Goal: Contribute content: Add original content to the website for others to see

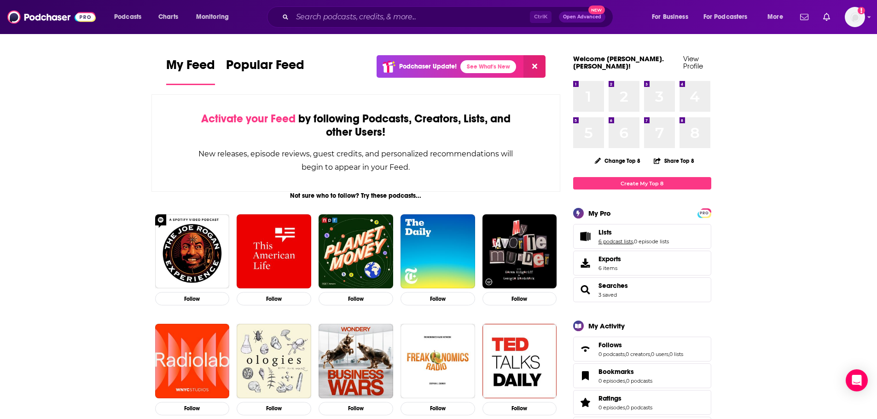
click at [620, 238] on link "6 podcast lists" at bounding box center [615, 241] width 35 height 6
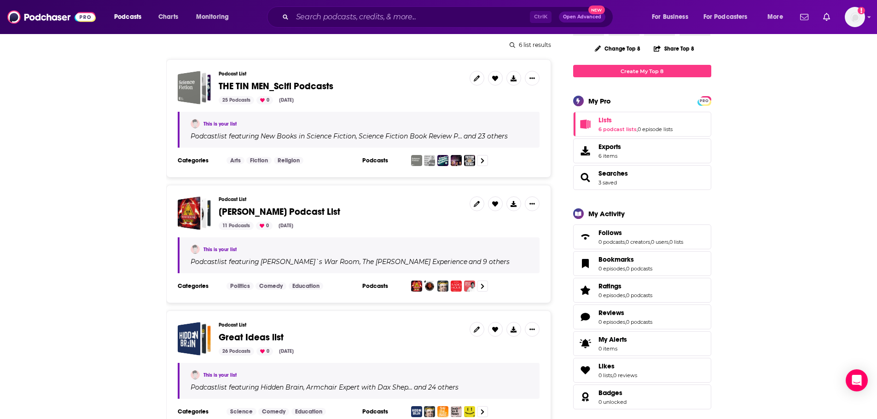
scroll to position [138, 0]
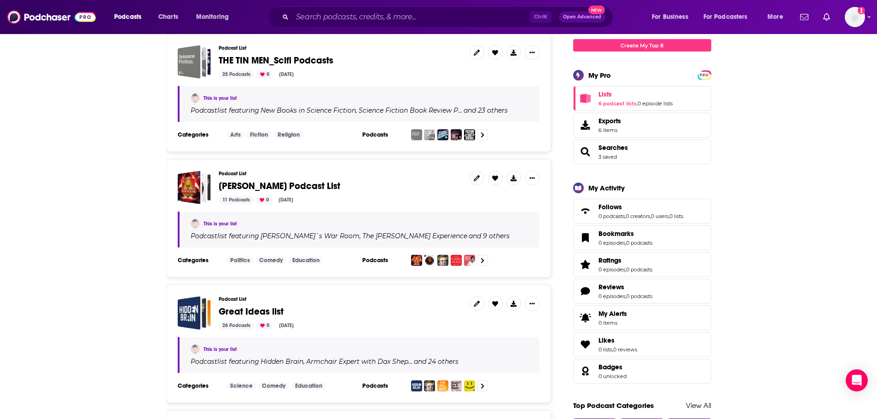
click at [273, 186] on span "[PERSON_NAME] Podcast List" at bounding box center [280, 186] width 122 height 12
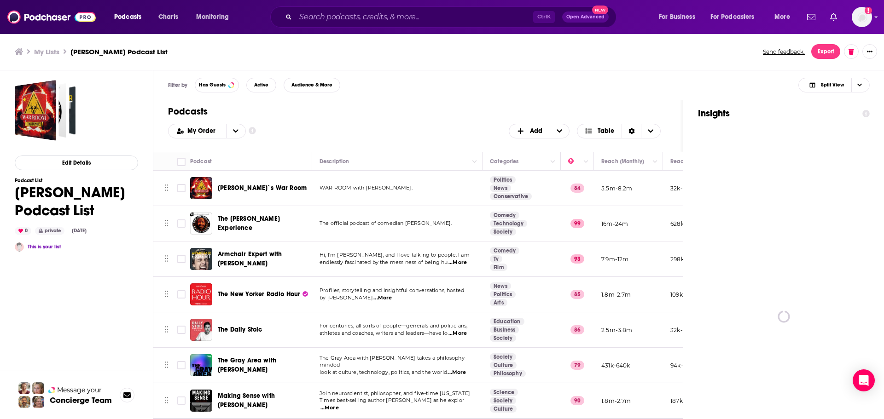
click at [245, 186] on span "[PERSON_NAME]`s War Room" at bounding box center [262, 188] width 89 height 8
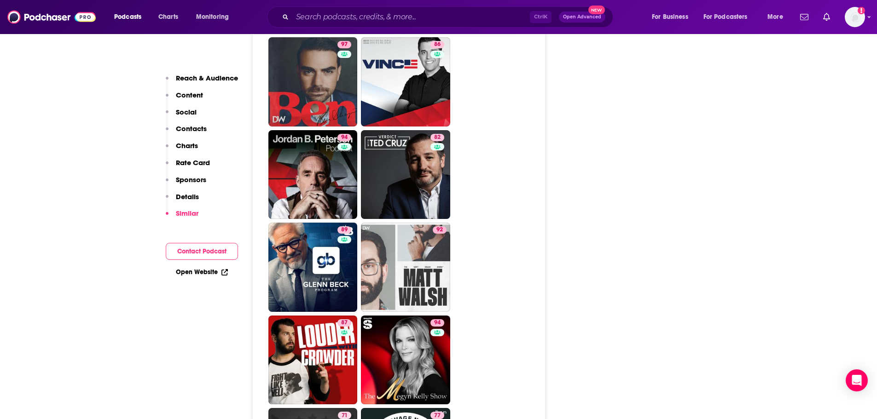
scroll to position [2118, 0]
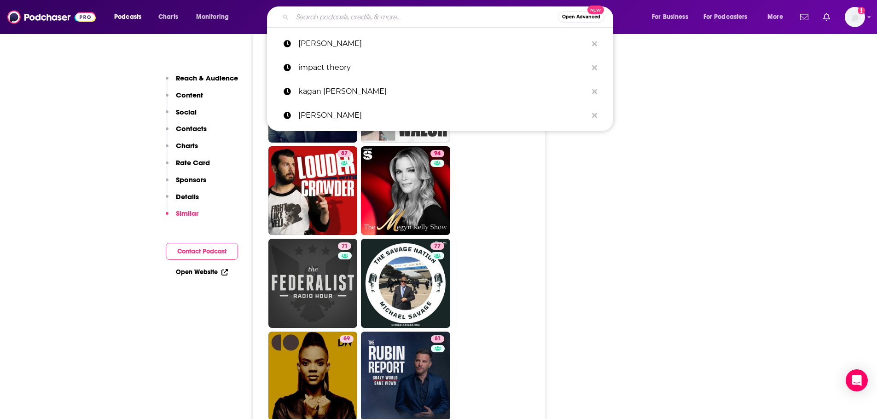
click at [353, 19] on input "Search podcasts, credits, & more..." at bounding box center [425, 17] width 266 height 15
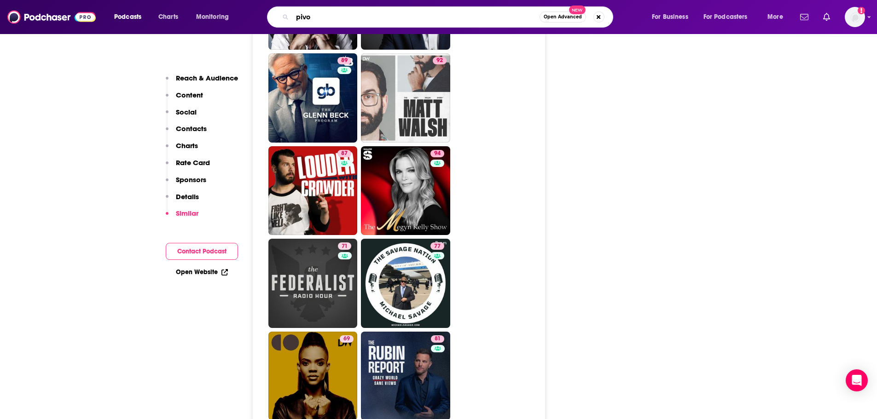
type input "pivot"
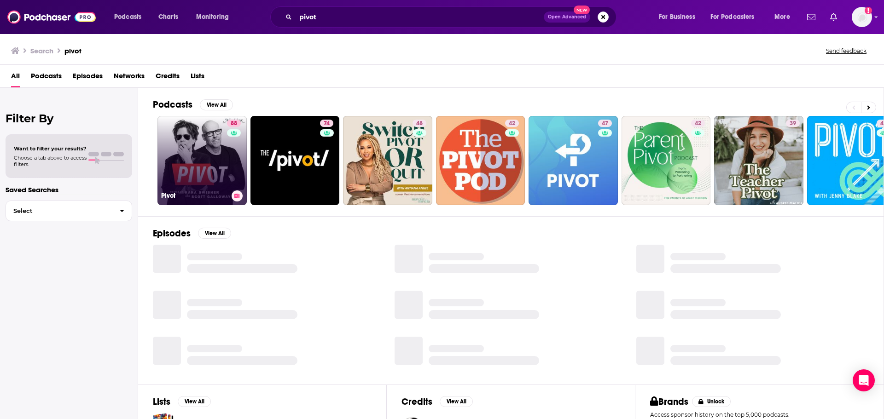
click at [192, 133] on link "88 Pivot" at bounding box center [201, 160] width 89 height 89
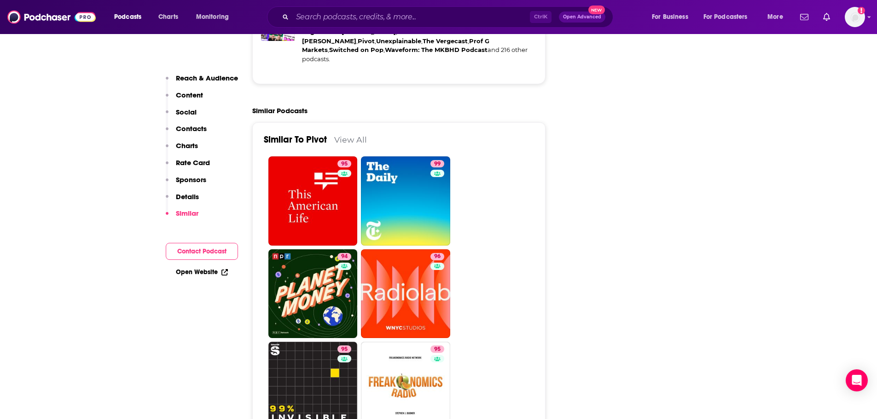
scroll to position [2256, 0]
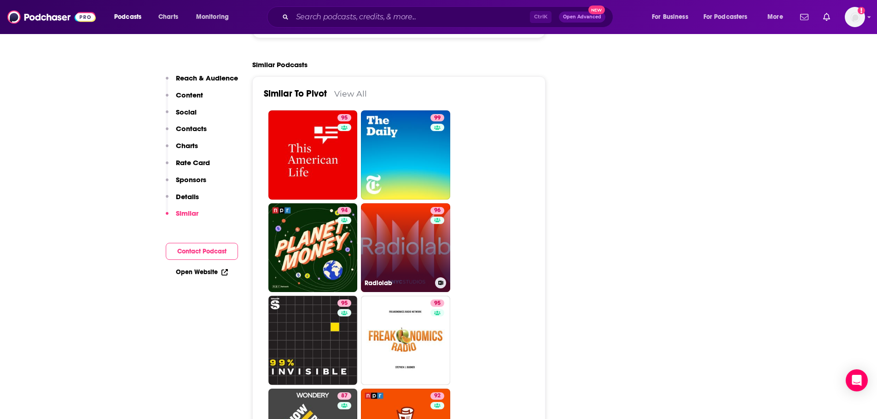
click at [430, 207] on div "96" at bounding box center [438, 242] width 16 height 71
type input "[URL][DOMAIN_NAME]"
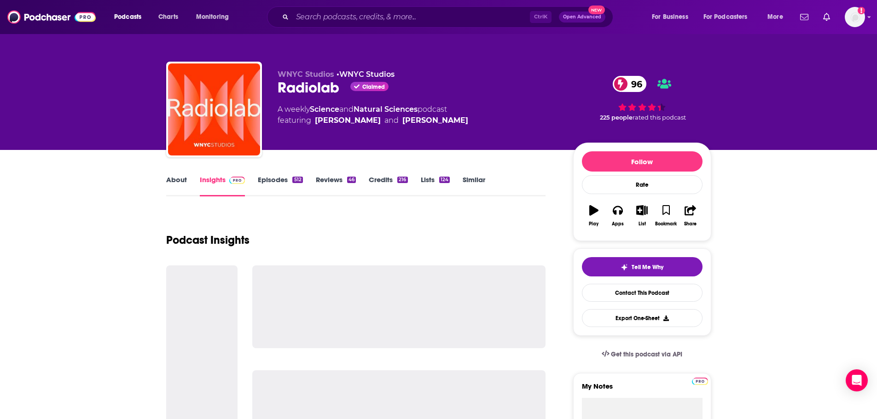
click at [178, 186] on link "About" at bounding box center [176, 185] width 21 height 21
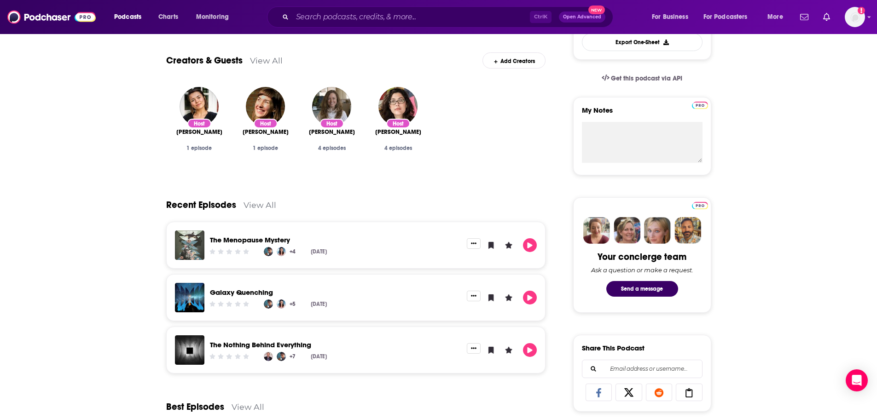
scroll to position [92, 0]
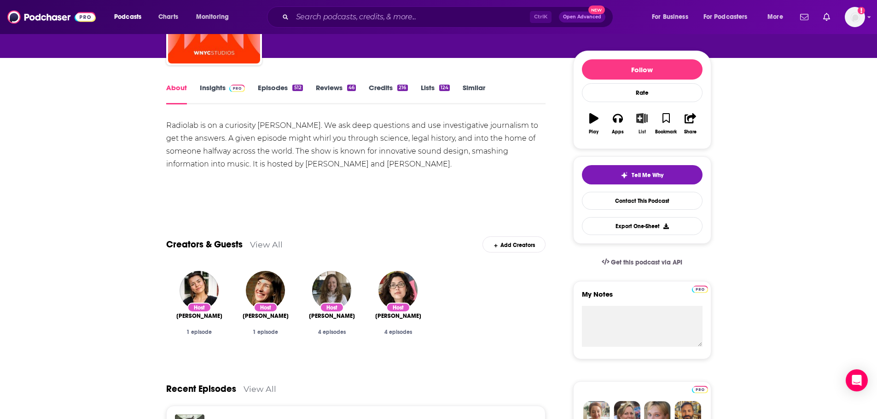
click at [638, 117] on icon "button" at bounding box center [642, 118] width 12 height 10
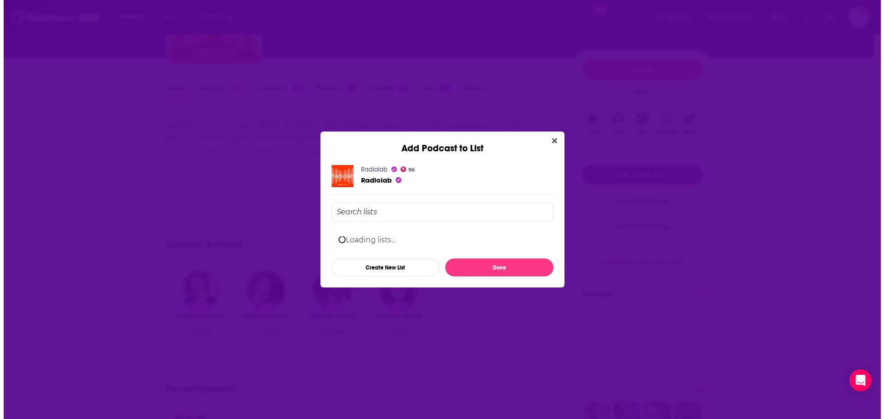
scroll to position [0, 0]
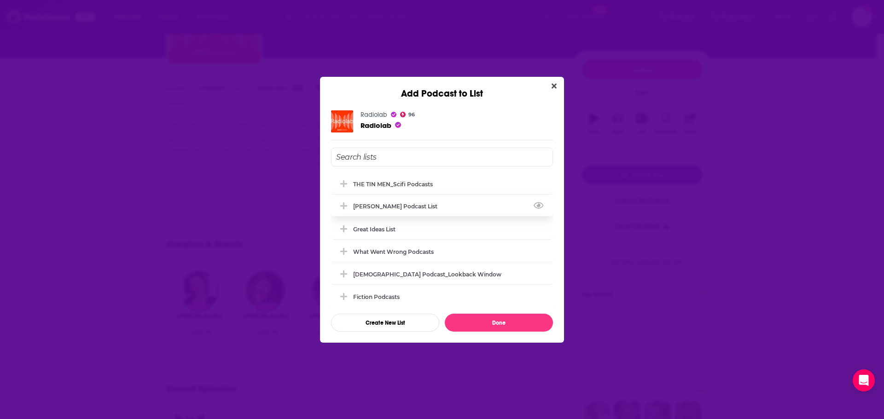
click at [357, 209] on div "[PERSON_NAME] Podcast List" at bounding box center [398, 206] width 90 height 7
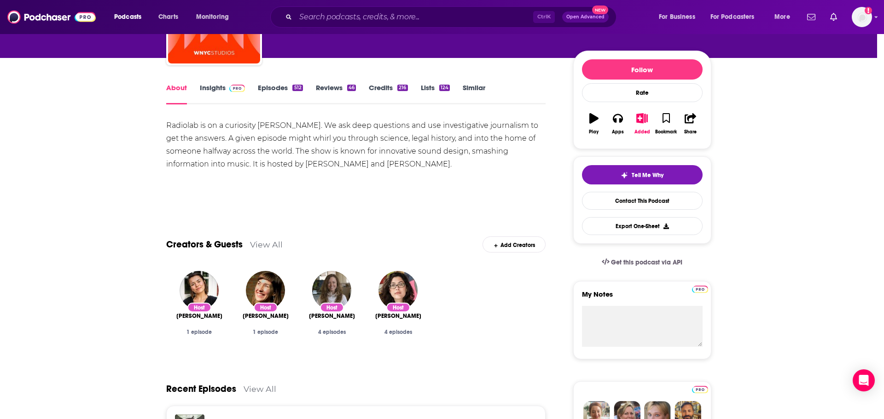
click at [68, 186] on div "Add Podcast to List Radiolab 96 Radiolab THE TIN MEN_Scifi Podcasts [PERSON_NAM…" at bounding box center [442, 209] width 884 height 419
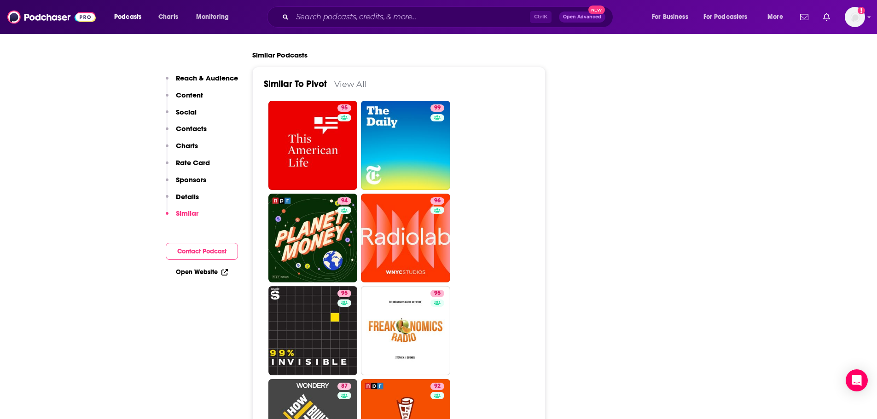
scroll to position [2164, 0]
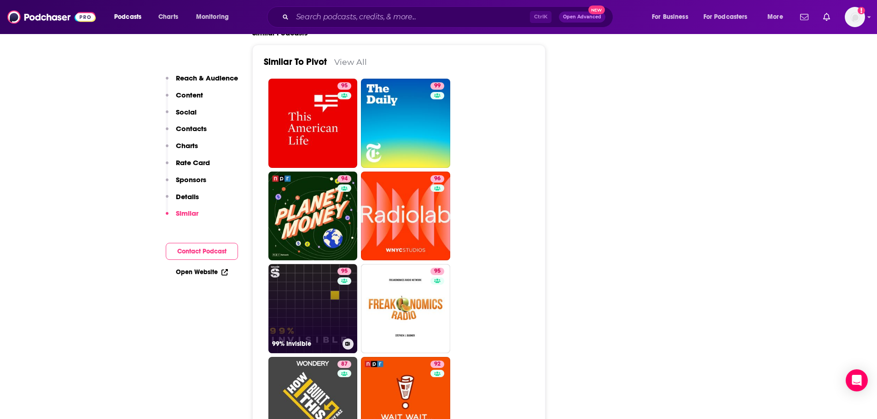
click at [290, 264] on link "95 99% Invisible" at bounding box center [312, 308] width 89 height 89
type input "[URL][DOMAIN_NAME]"
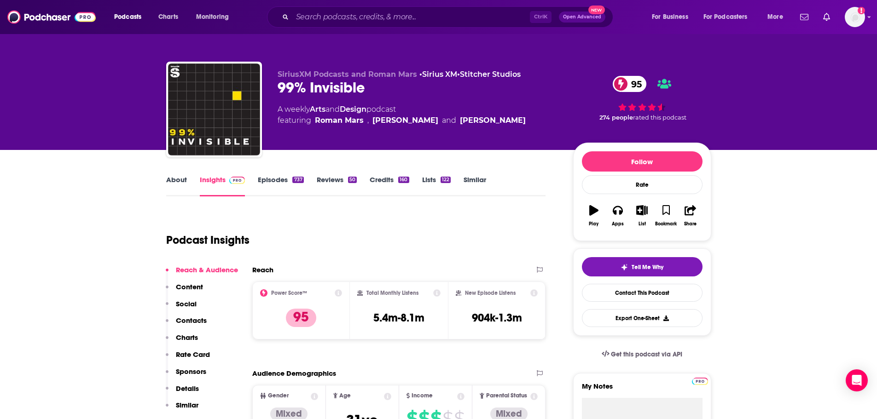
click at [179, 180] on link "About" at bounding box center [176, 185] width 21 height 21
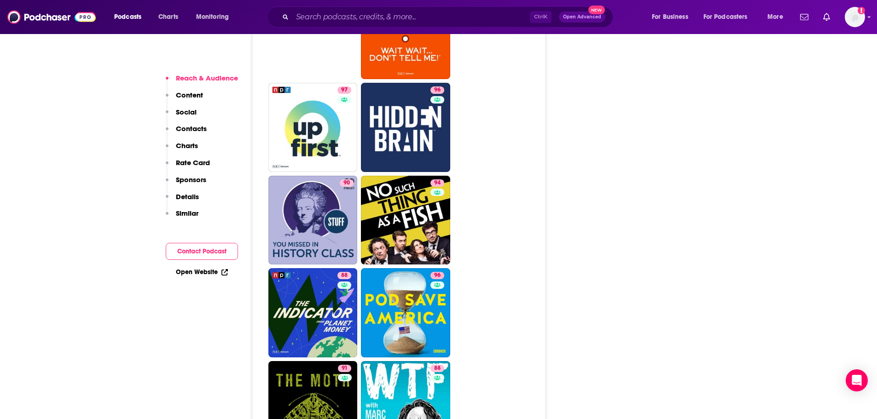
scroll to position [2821, 0]
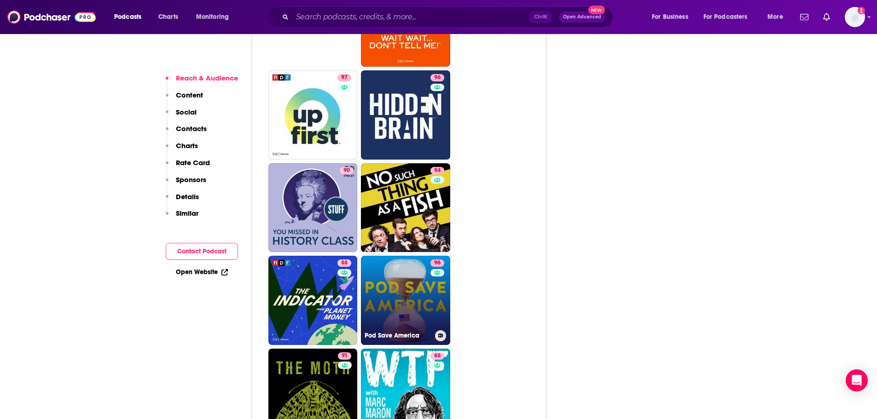
click at [410, 256] on link "96 Pod Save America" at bounding box center [405, 300] width 89 height 89
type input "[URL][DOMAIN_NAME]"
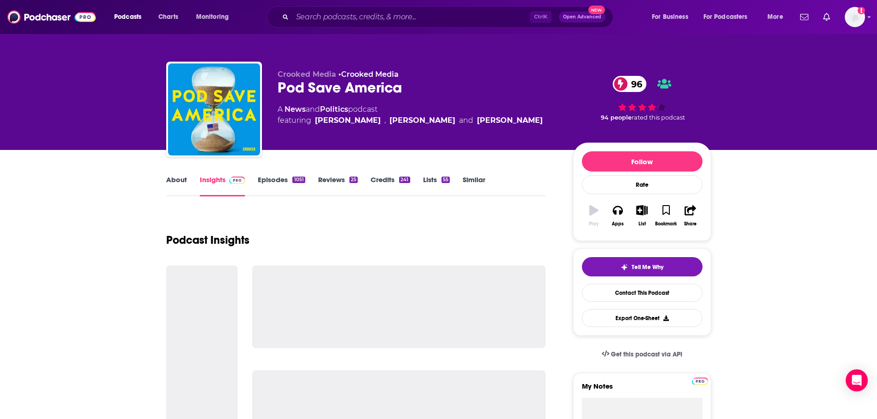
click at [174, 190] on link "About" at bounding box center [176, 185] width 21 height 21
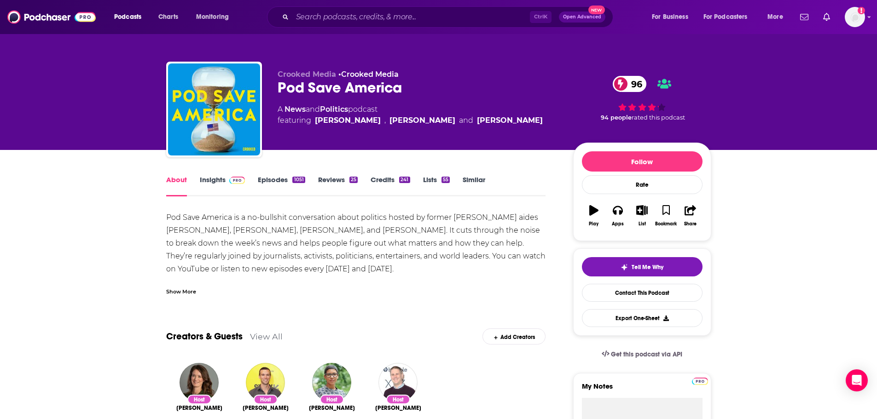
click at [217, 179] on link "Insights" at bounding box center [223, 185] width 46 height 21
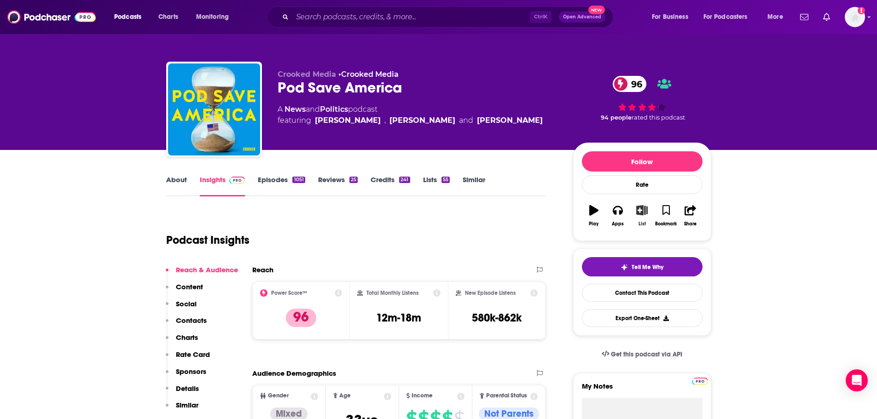
click at [640, 215] on icon "button" at bounding box center [642, 210] width 12 height 10
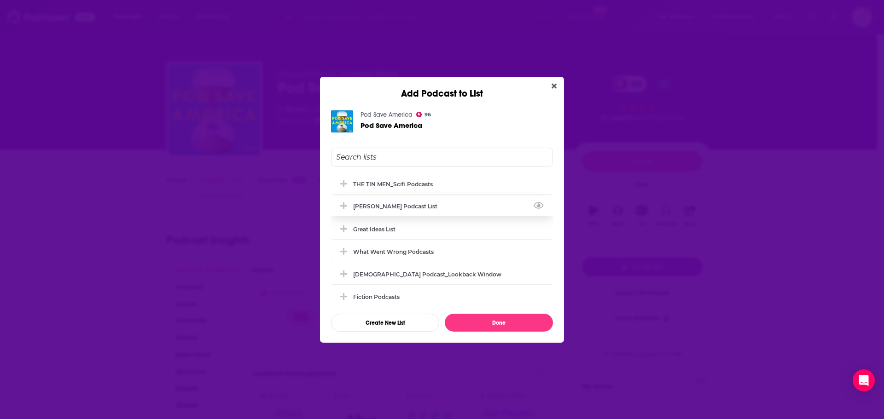
click at [359, 207] on div "[PERSON_NAME] Podcast List" at bounding box center [398, 206] width 90 height 7
click at [519, 324] on button "Done" at bounding box center [499, 323] width 108 height 18
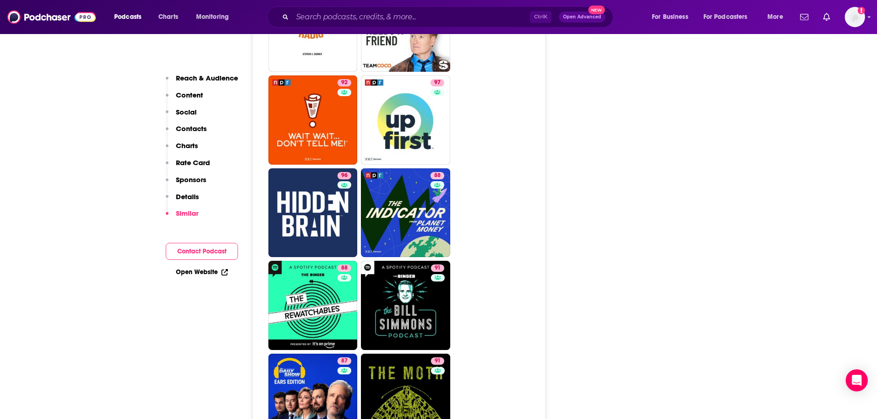
scroll to position [2773, 0]
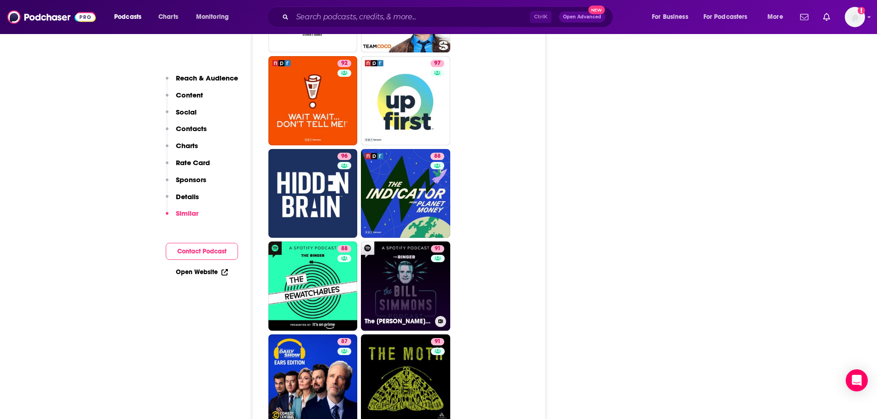
click at [378, 242] on link "91 The [PERSON_NAME] Podcast" at bounding box center [405, 286] width 89 height 89
type input "[URL][DOMAIN_NAME][PERSON_NAME]"
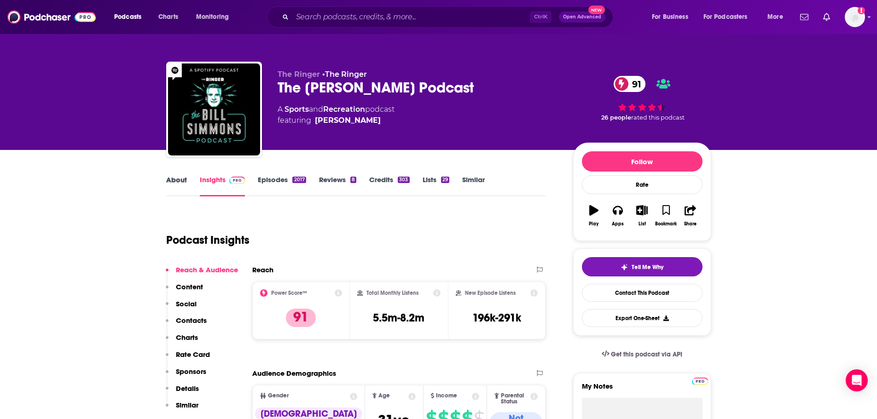
click at [188, 175] on div "About" at bounding box center [183, 185] width 34 height 21
click at [182, 180] on link "About" at bounding box center [176, 185] width 21 height 21
type input "[URL][DOMAIN_NAME]"
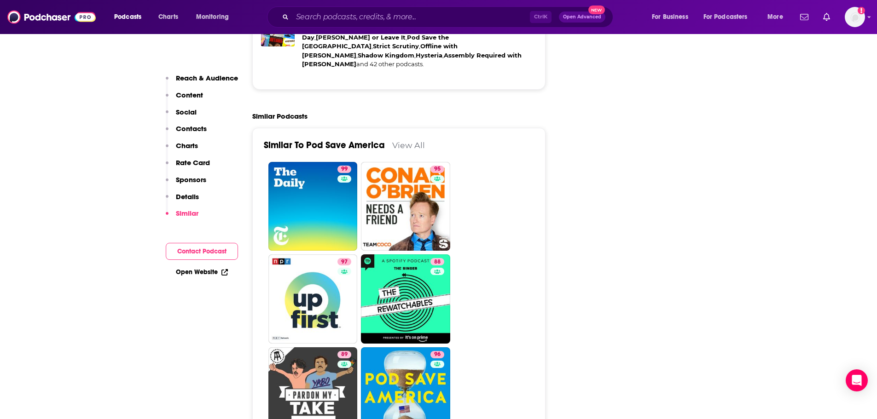
scroll to position [2283, 0]
